Goal: Task Accomplishment & Management: Manage account settings

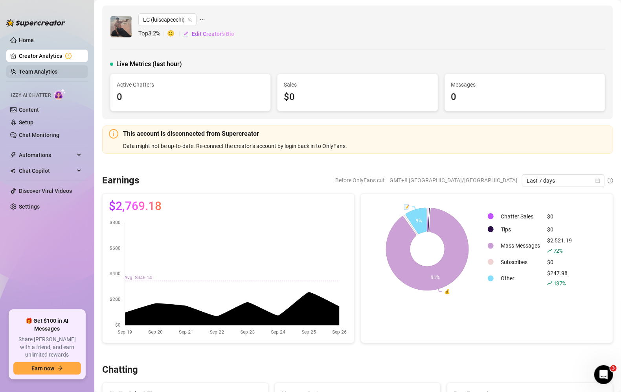
click at [50, 75] on link "Team Analytics" at bounding box center [38, 71] width 39 height 6
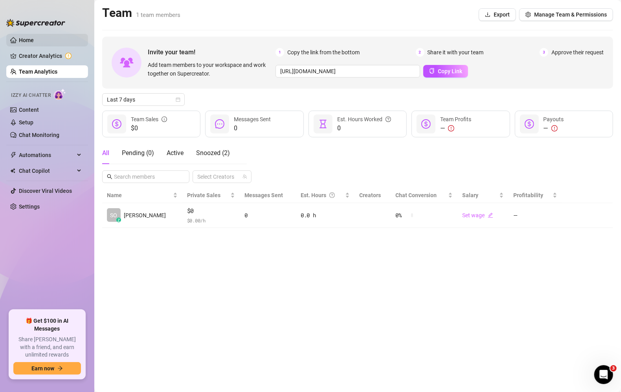
click at [34, 42] on link "Home" at bounding box center [26, 40] width 15 height 6
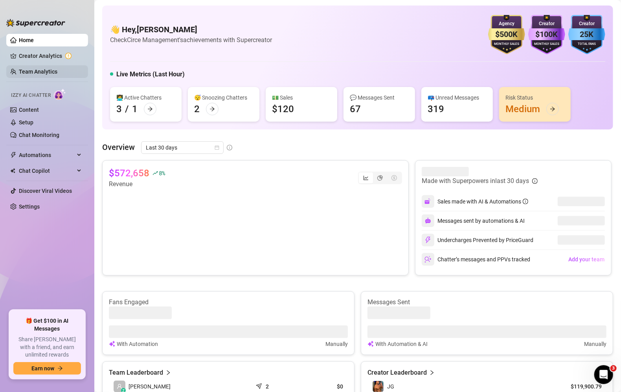
click at [43, 72] on link "Team Analytics" at bounding box center [38, 71] width 39 height 6
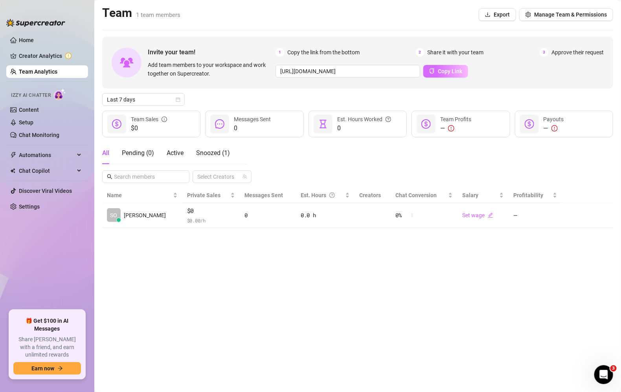
click at [443, 67] on button "Copy Link" at bounding box center [445, 71] width 45 height 13
click at [572, 18] on button "Manage Team & Permissions" at bounding box center [566, 14] width 94 height 13
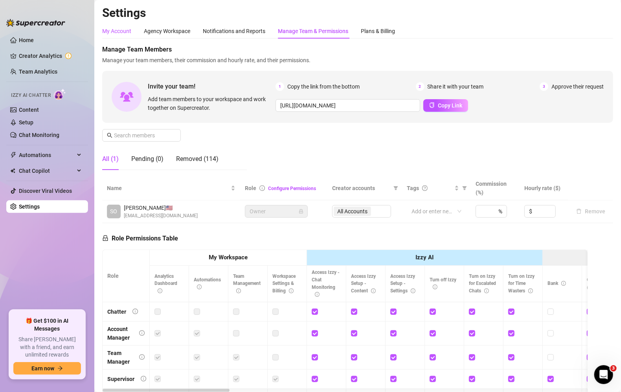
click at [124, 34] on div "My Account" at bounding box center [116, 31] width 29 height 9
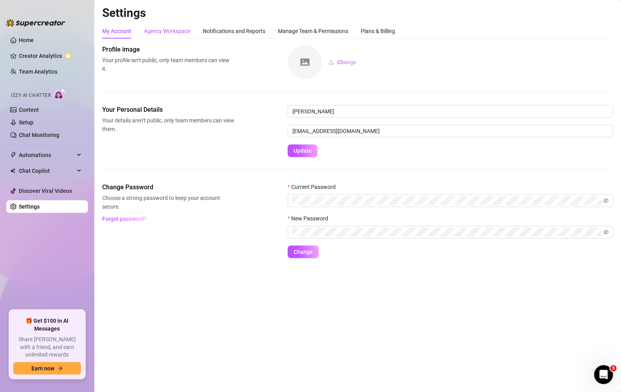
click at [167, 32] on div "Agency Workspace" at bounding box center [167, 31] width 46 height 9
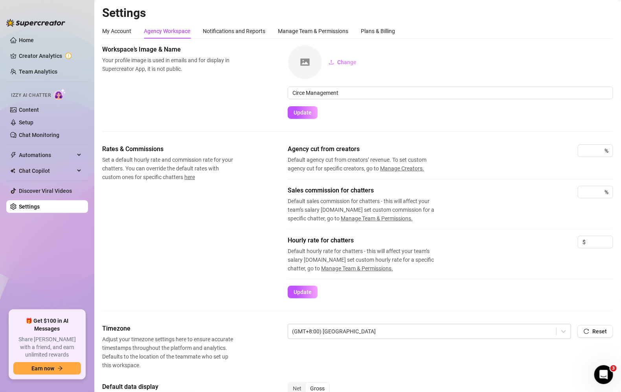
click at [144, 30] on div "Agency Workspace" at bounding box center [167, 31] width 46 height 9
click at [127, 29] on div "My Account" at bounding box center [116, 31] width 29 height 9
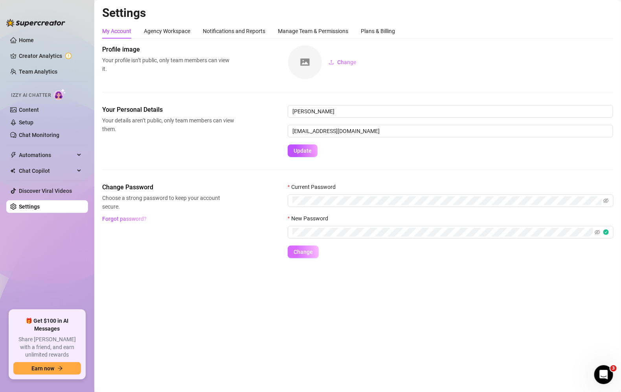
click at [306, 251] on span "Change" at bounding box center [303, 251] width 19 height 6
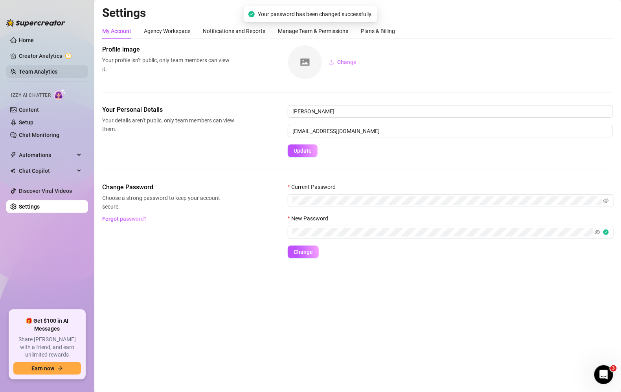
click at [50, 72] on link "Team Analytics" at bounding box center [38, 71] width 39 height 6
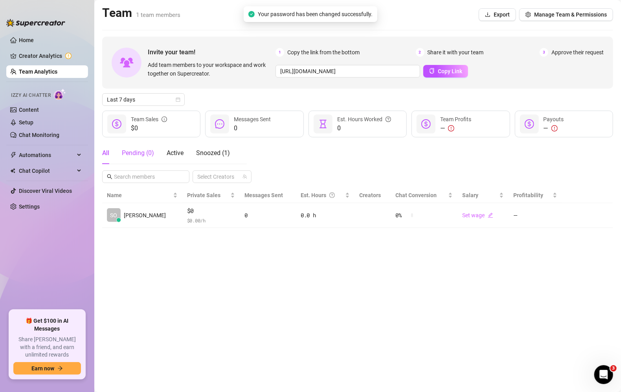
click at [148, 153] on div "Pending ( 0 )" at bounding box center [138, 152] width 32 height 9
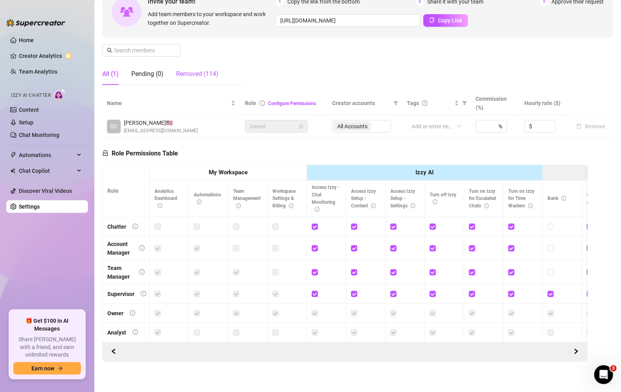
click at [192, 77] on div "Removed (114)" at bounding box center [197, 73] width 42 height 9
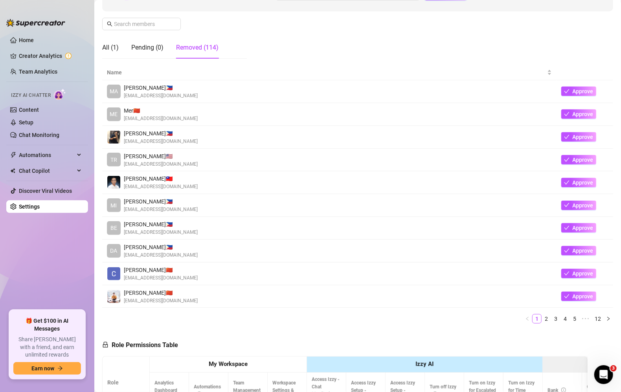
scroll to position [118, 0]
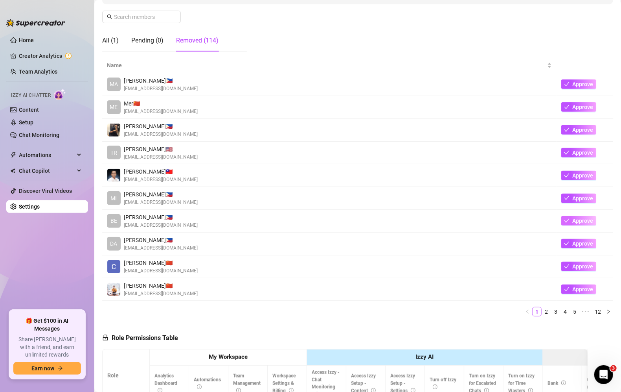
click at [572, 220] on button "Approve" at bounding box center [578, 220] width 35 height 9
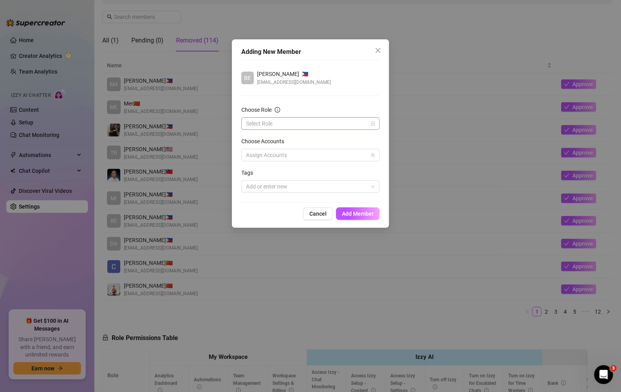
click at [357, 122] on input "Choose Role" at bounding box center [307, 124] width 122 height 12
click at [351, 149] on div "Account Manager" at bounding box center [311, 151] width 126 height 9
click at [357, 155] on div at bounding box center [306, 154] width 127 height 11
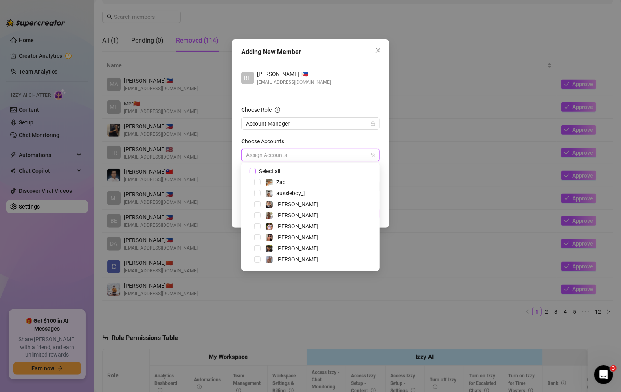
click at [254, 169] on input "Select all" at bounding box center [253, 171] width 6 height 6
checkbox input "true"
click at [337, 139] on div "Choose Accounts" at bounding box center [310, 143] width 138 height 12
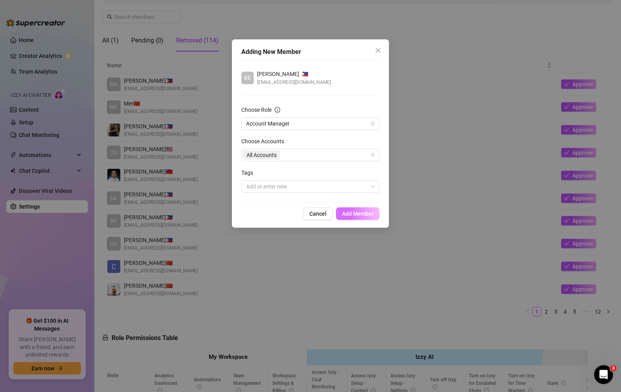
click at [353, 209] on button "Add Member" at bounding box center [358, 213] width 44 height 13
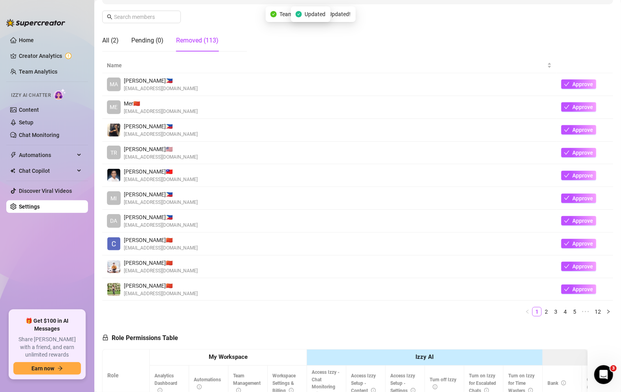
click at [573, 123] on td "Approve" at bounding box center [585, 130] width 57 height 23
click at [573, 125] on button "Approve" at bounding box center [578, 129] width 35 height 9
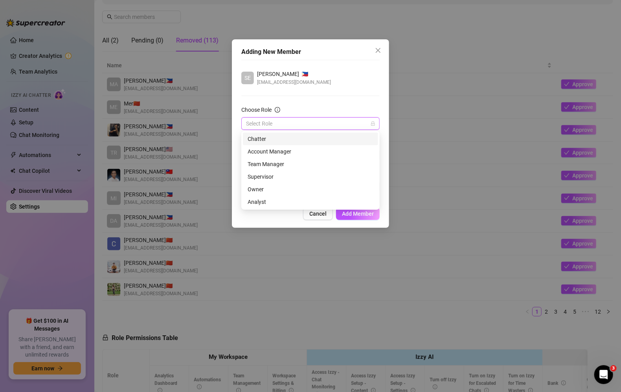
click at [359, 119] on input "Choose Role" at bounding box center [307, 124] width 122 height 12
click at [285, 140] on div "Chatter" at bounding box center [311, 138] width 126 height 9
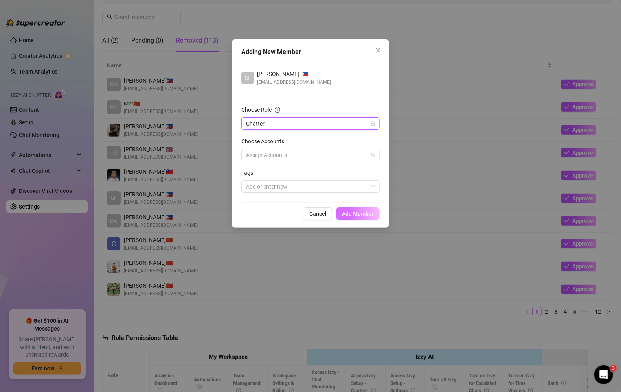
click at [346, 213] on span "Add Member" at bounding box center [358, 213] width 32 height 6
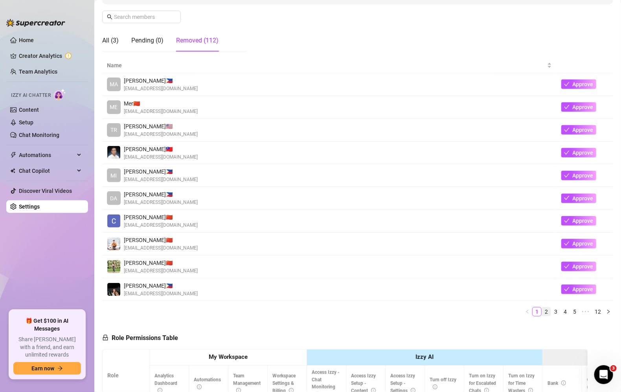
click at [546, 309] on link "2" at bounding box center [546, 311] width 9 height 9
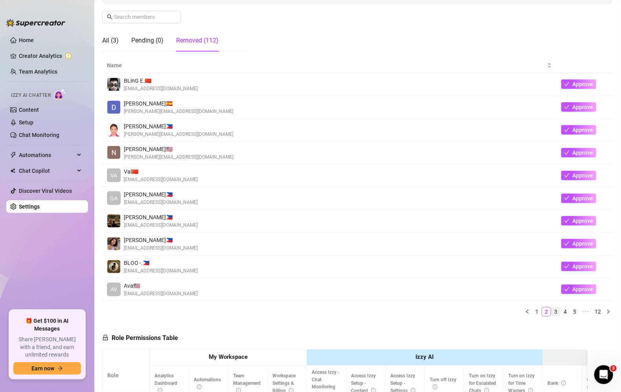
click at [557, 309] on link "3" at bounding box center [556, 311] width 9 height 9
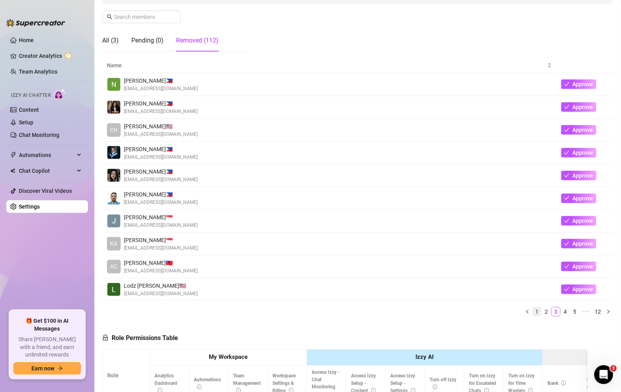
click at [540, 310] on link "1" at bounding box center [537, 311] width 9 height 9
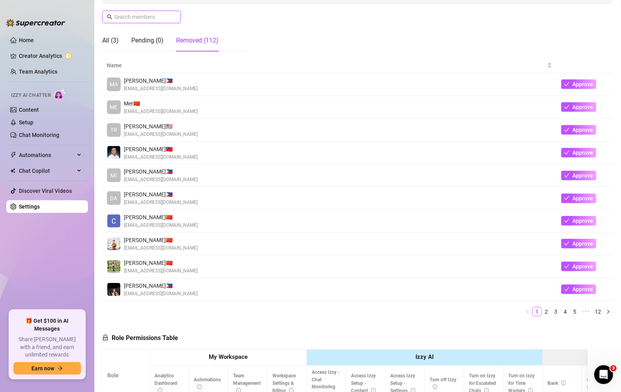
click at [146, 20] on input "text" at bounding box center [142, 17] width 56 height 9
paste input "[EMAIL_ADDRESS][DOMAIN_NAME]"
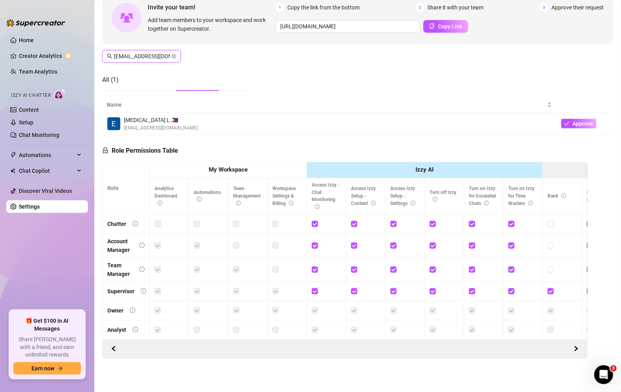
scroll to position [77, 0]
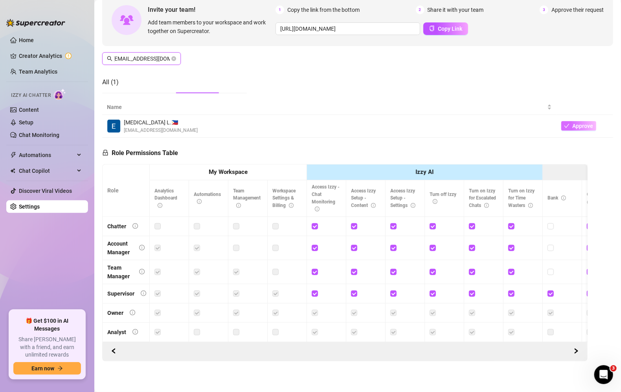
type input "[EMAIL_ADDRESS][DOMAIN_NAME]"
click at [579, 123] on span "Approve" at bounding box center [583, 126] width 21 height 6
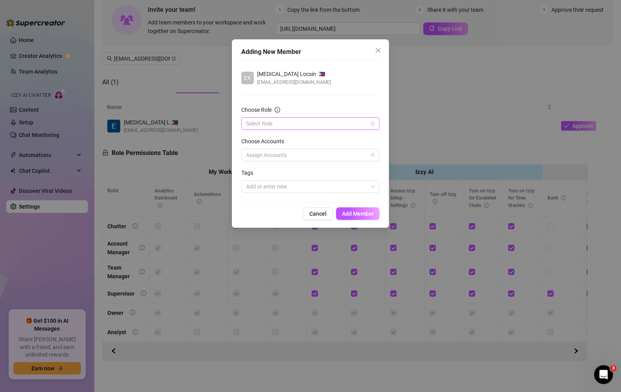
click at [344, 128] on input "Choose Role" at bounding box center [307, 124] width 122 height 12
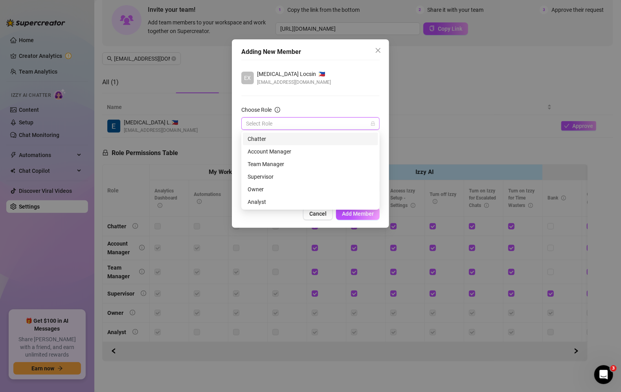
click at [305, 141] on div "Chatter" at bounding box center [311, 138] width 126 height 9
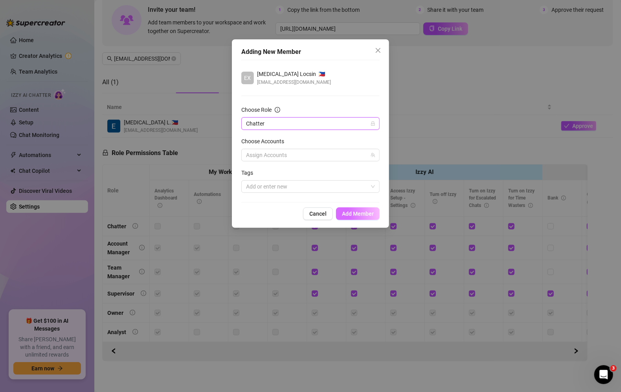
click at [357, 211] on span "Add Member" at bounding box center [358, 213] width 32 height 6
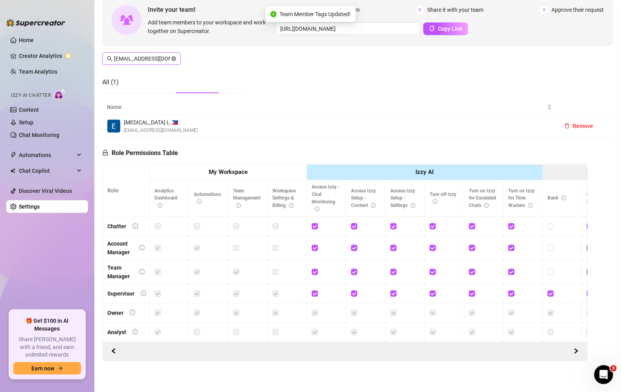
click at [173, 60] on icon "close-circle" at bounding box center [173, 58] width 5 height 5
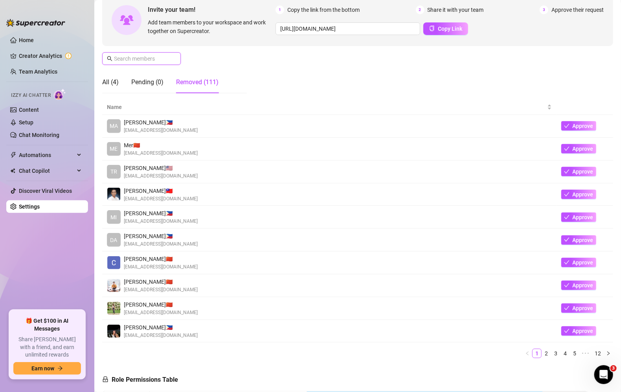
paste input "[EMAIL_ADDRESS][DOMAIN_NAME]"
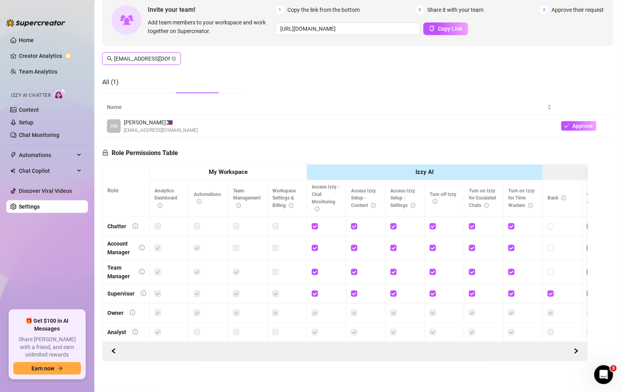
scroll to position [0, 2]
type input "[EMAIL_ADDRESS][DOMAIN_NAME]"
click at [588, 126] on span "Approve" at bounding box center [583, 126] width 21 height 6
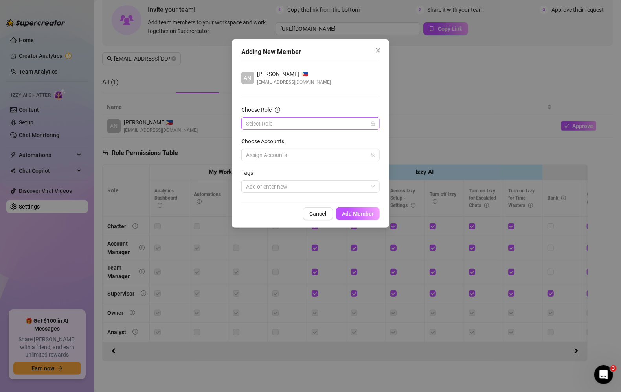
click at [355, 120] on input "Choose Role" at bounding box center [307, 124] width 122 height 12
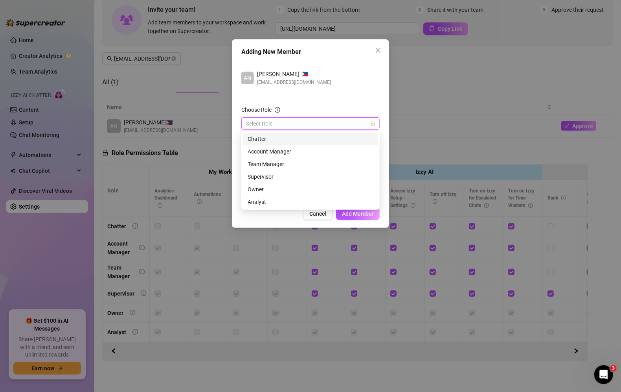
click at [318, 136] on div "Chatter" at bounding box center [311, 138] width 126 height 9
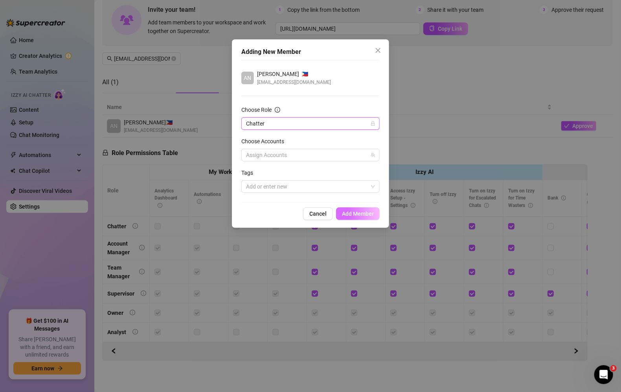
click at [368, 215] on span "Add Member" at bounding box center [358, 213] width 32 height 6
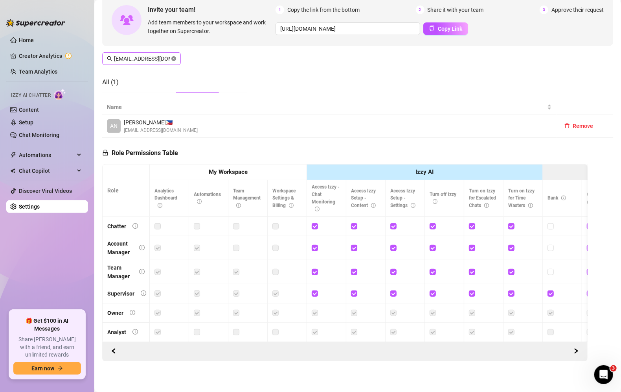
click at [173, 57] on icon "close-circle" at bounding box center [173, 58] width 5 height 5
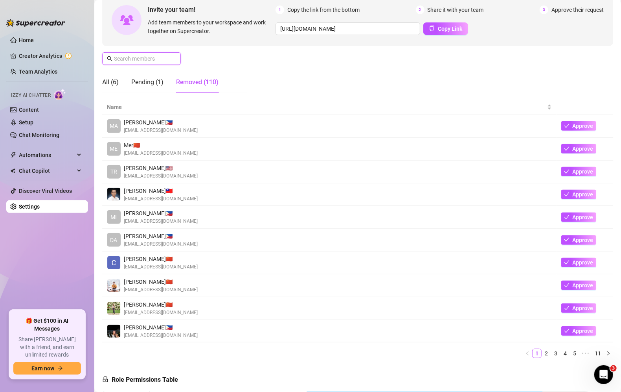
paste input "[EMAIL_ADDRESS][DOMAIN_NAME]"
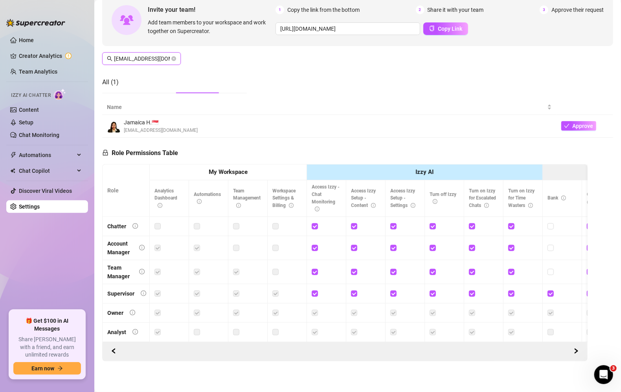
scroll to position [0, 31]
type input "[EMAIL_ADDRESS][DOMAIN_NAME]"
click at [569, 123] on icon "check" at bounding box center [567, 126] width 6 height 6
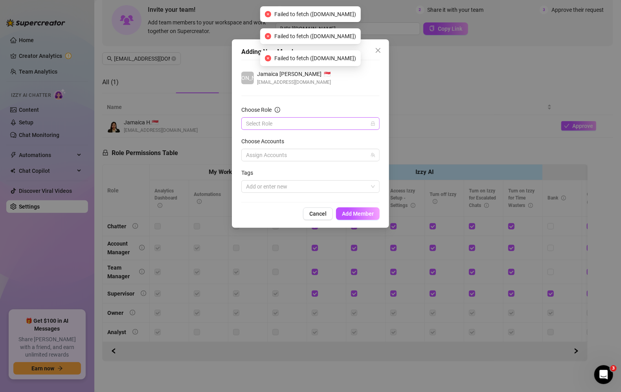
click at [355, 123] on input "Choose Role" at bounding box center [307, 124] width 122 height 12
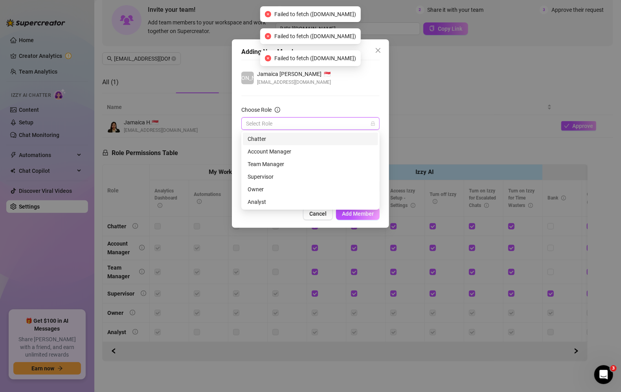
click at [335, 136] on div "Chatter" at bounding box center [311, 138] width 126 height 9
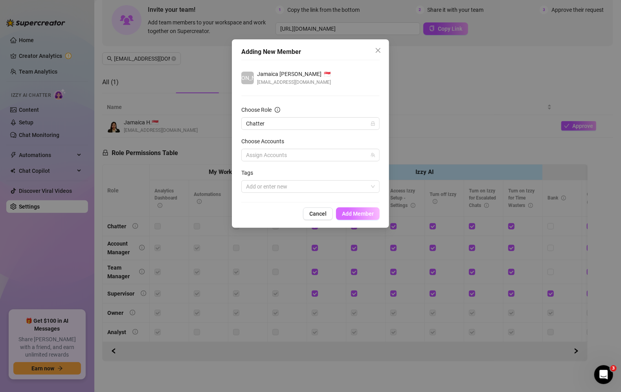
click at [366, 214] on span "Add Member" at bounding box center [358, 213] width 32 height 6
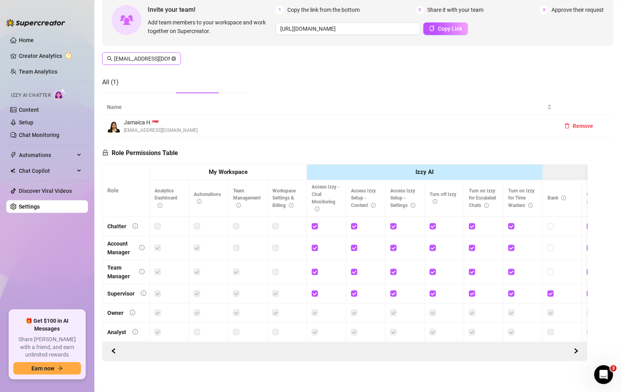
click at [173, 61] on icon "close-circle" at bounding box center [173, 58] width 5 height 5
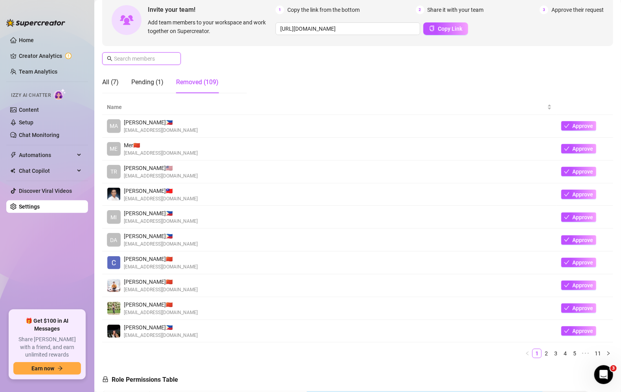
paste input "[EMAIL_ADDRESS][DOMAIN_NAME]"
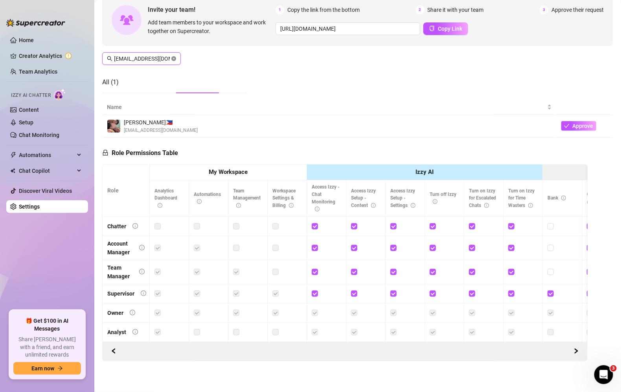
scroll to position [0, 15]
type input "[EMAIL_ADDRESS][DOMAIN_NAME]"
click at [563, 126] on button "Approve" at bounding box center [578, 125] width 35 height 9
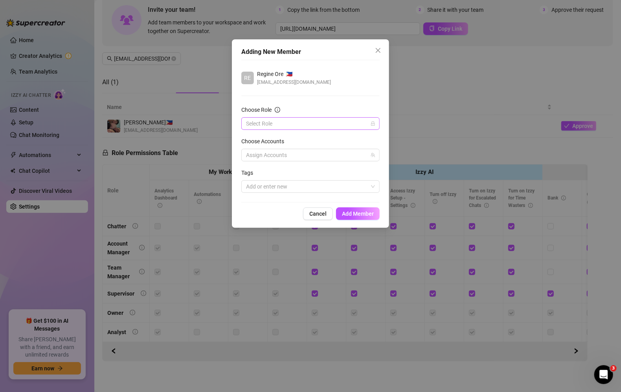
click at [345, 121] on input "Choose Role" at bounding box center [307, 124] width 122 height 12
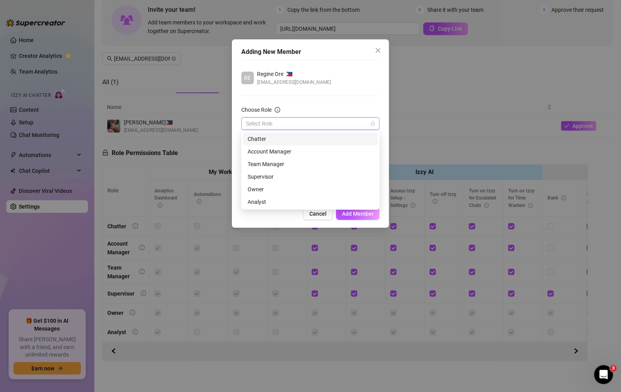
click at [317, 136] on div "Chatter" at bounding box center [311, 138] width 126 height 9
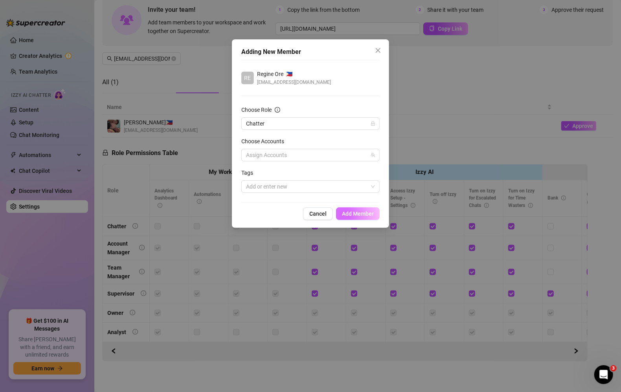
click at [360, 214] on span "Add Member" at bounding box center [358, 213] width 32 height 6
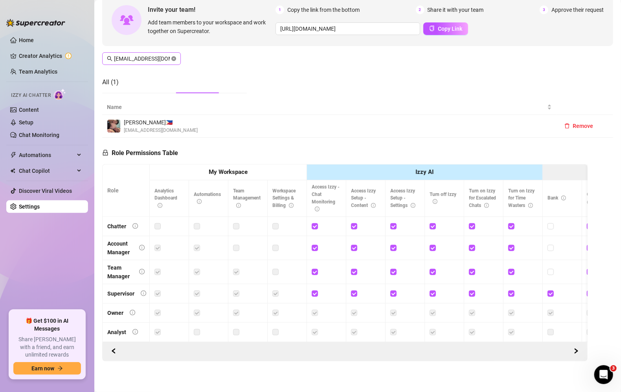
click at [174, 59] on icon "close-circle" at bounding box center [173, 58] width 5 height 5
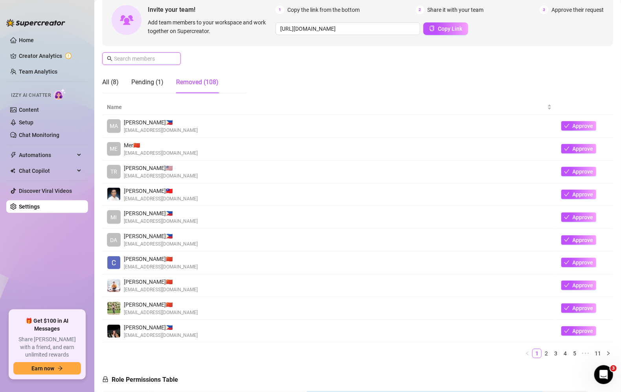
paste input "[EMAIL_ADDRESS][DOMAIN_NAME]"
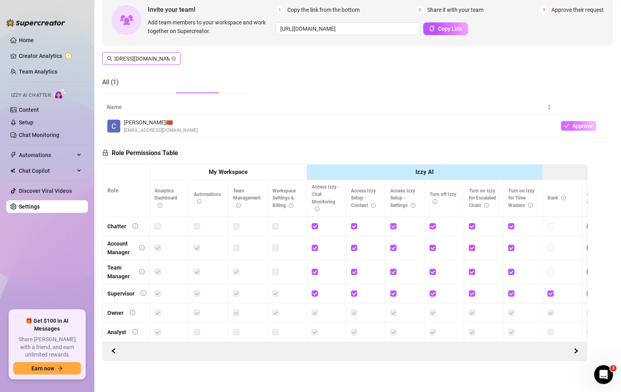
type input "[EMAIL_ADDRESS][DOMAIN_NAME]"
click at [577, 127] on span "Approve" at bounding box center [583, 126] width 21 height 6
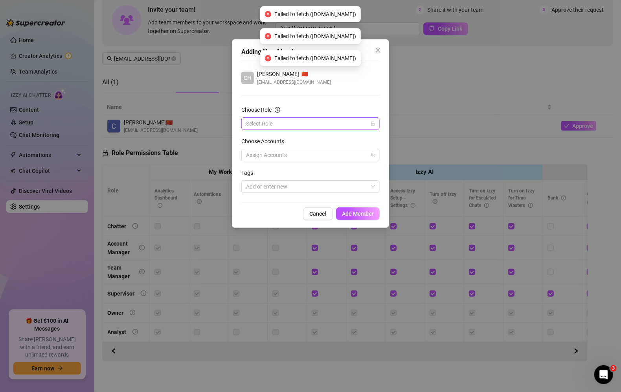
click at [366, 127] on input "Choose Role" at bounding box center [307, 124] width 122 height 12
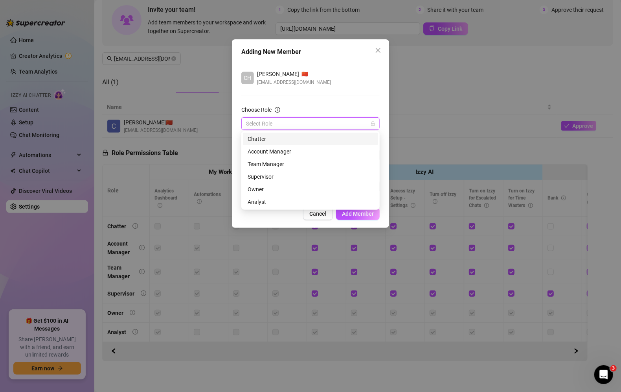
click at [338, 136] on div "Chatter" at bounding box center [311, 138] width 126 height 9
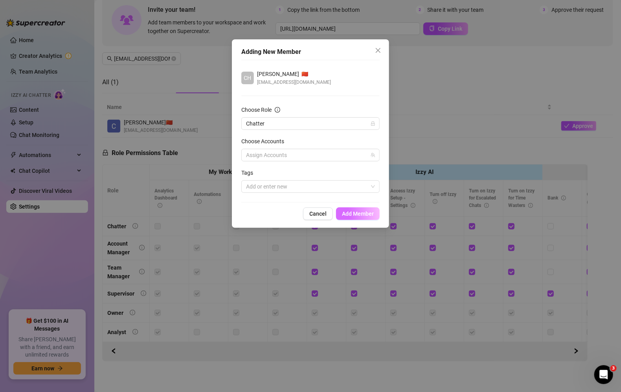
click at [369, 212] on span "Add Member" at bounding box center [358, 213] width 32 height 6
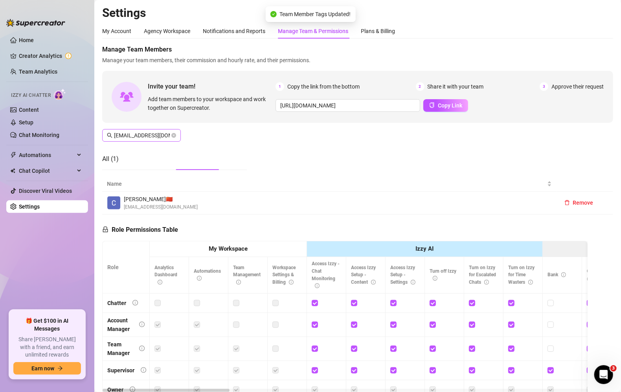
click at [176, 136] on span "[EMAIL_ADDRESS][DOMAIN_NAME]" at bounding box center [141, 135] width 79 height 13
click at [175, 136] on icon "close-circle" at bounding box center [173, 135] width 5 height 5
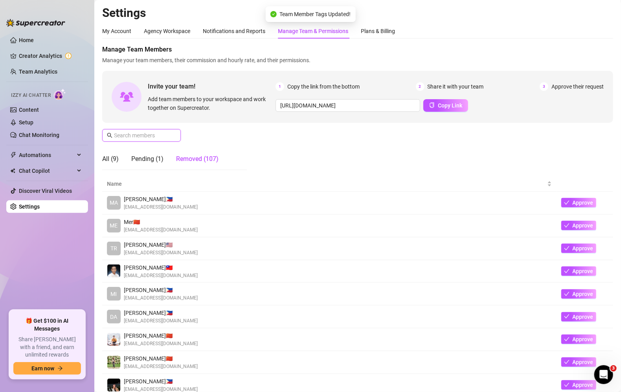
scroll to position [0, 0]
click at [142, 157] on div "Pending (1)" at bounding box center [147, 158] width 32 height 9
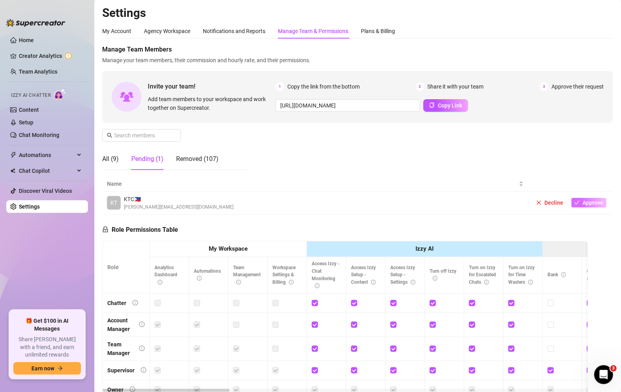
click at [597, 199] on span "Approve" at bounding box center [593, 202] width 21 height 6
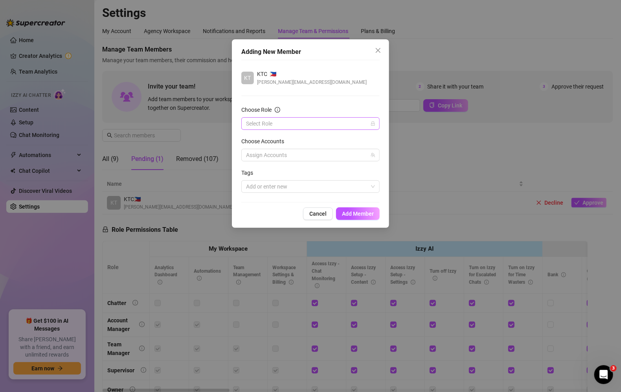
click at [355, 119] on input "Choose Role" at bounding box center [307, 124] width 122 height 12
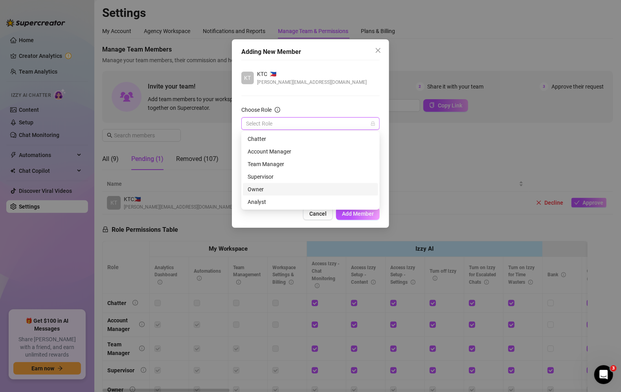
click at [298, 188] on div "Owner" at bounding box center [311, 189] width 126 height 9
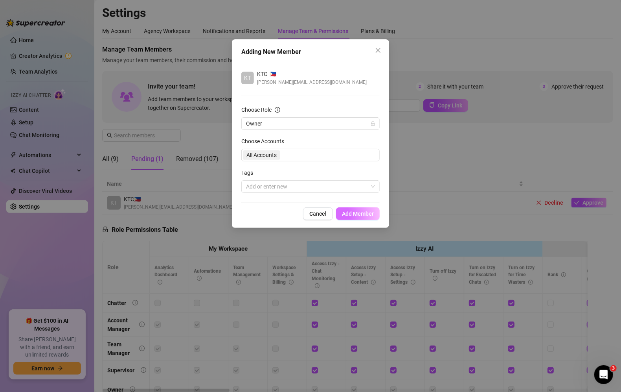
click at [365, 211] on span "Add Member" at bounding box center [358, 213] width 32 height 6
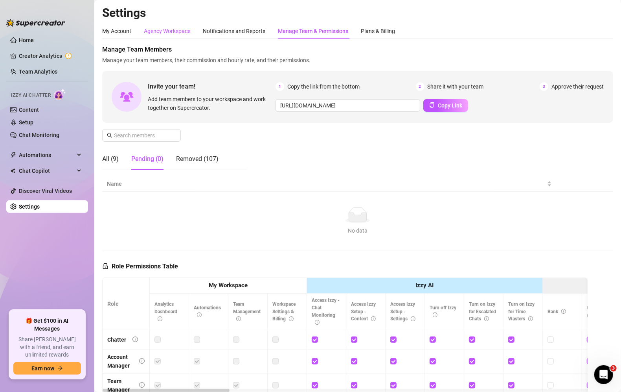
click at [181, 32] on div "Agency Workspace" at bounding box center [167, 31] width 46 height 9
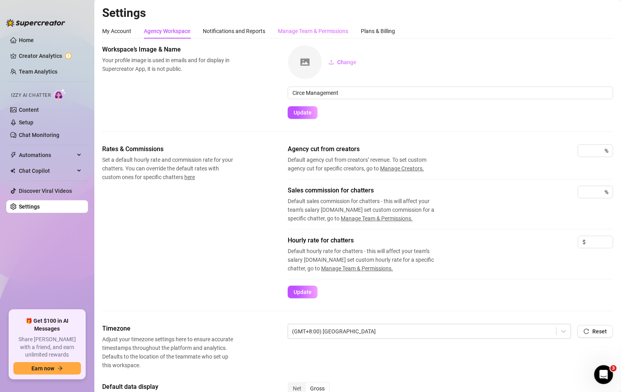
click at [299, 37] on div "Manage Team & Permissions" at bounding box center [313, 31] width 70 height 15
